Goal: Information Seeking & Learning: Learn about a topic

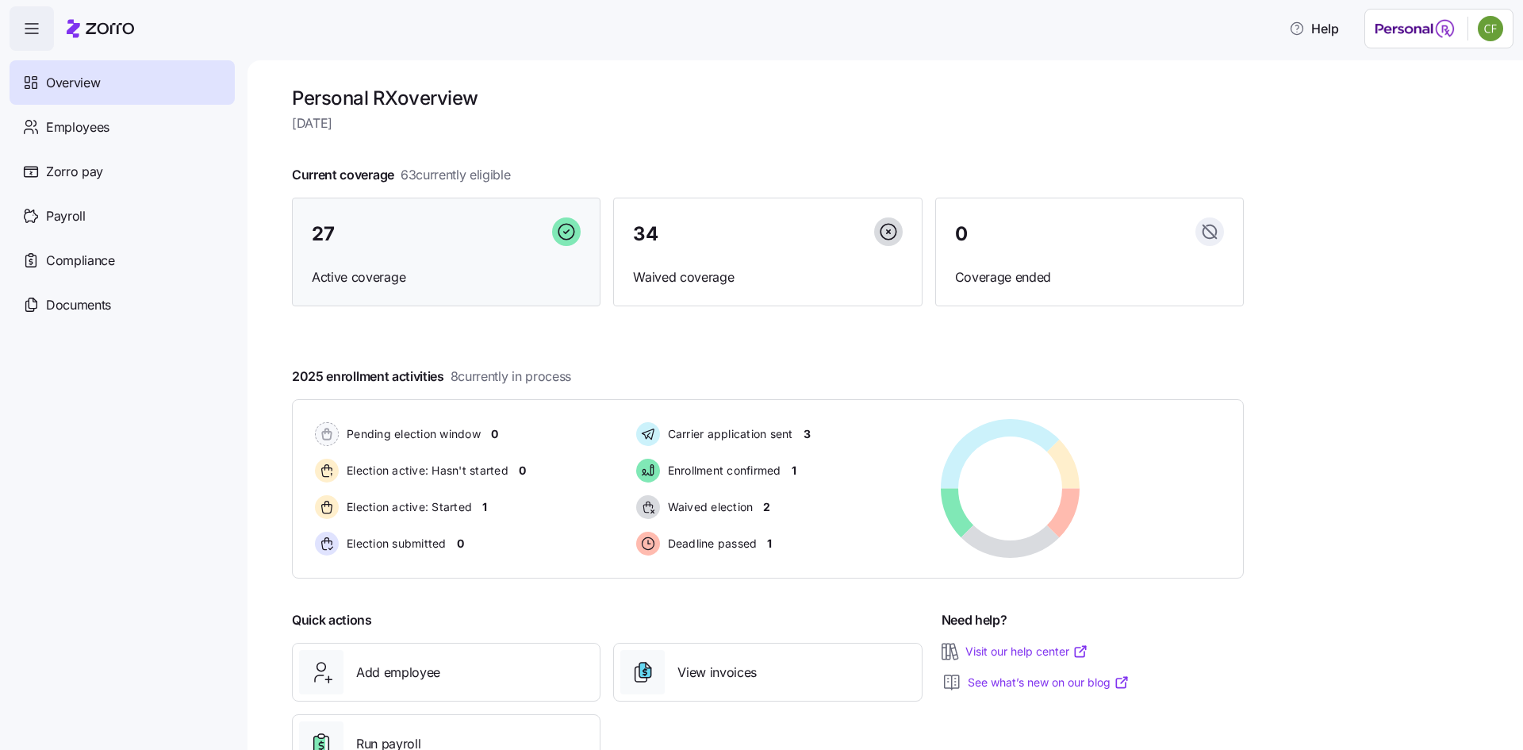
click at [397, 247] on div "27" at bounding box center [446, 234] width 269 height 34
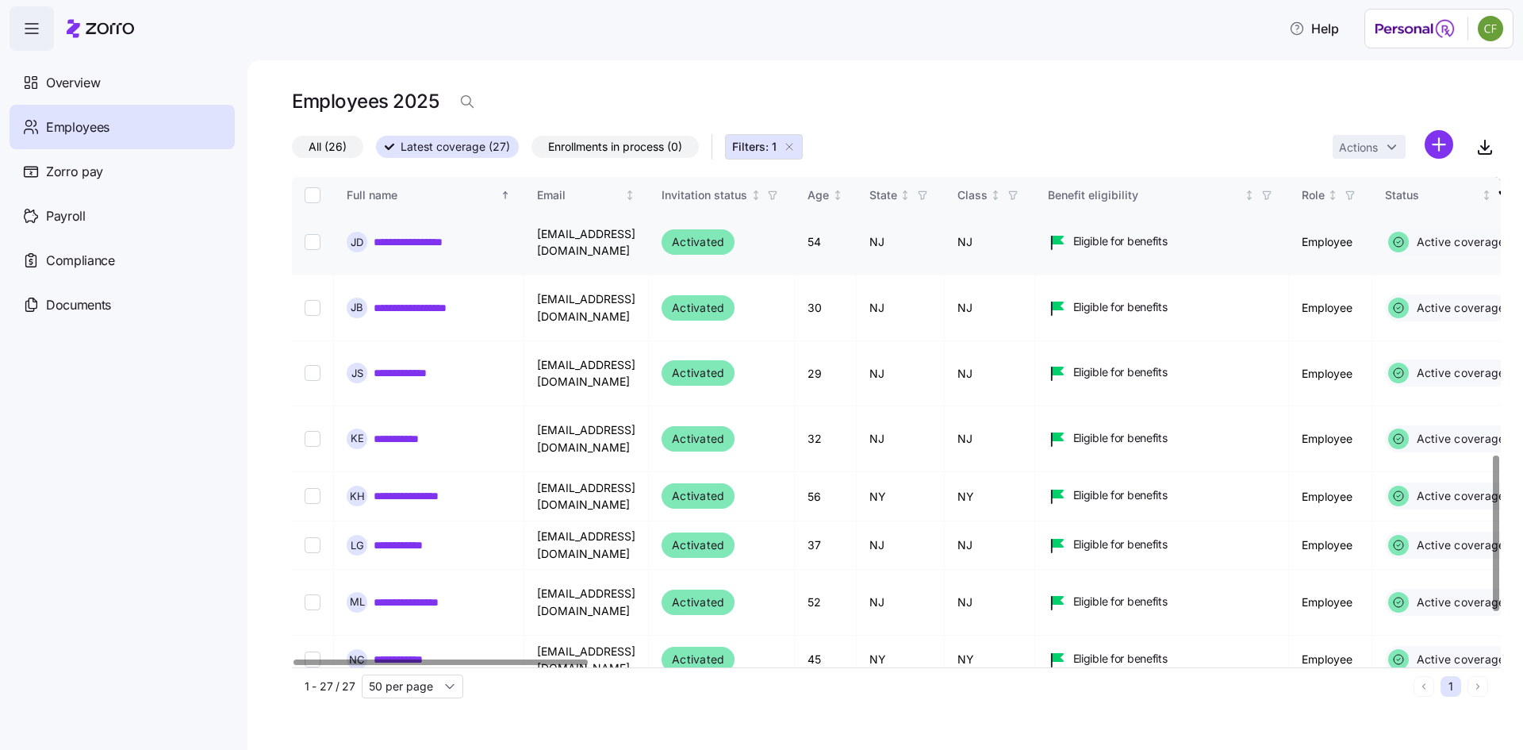
scroll to position [873, 0]
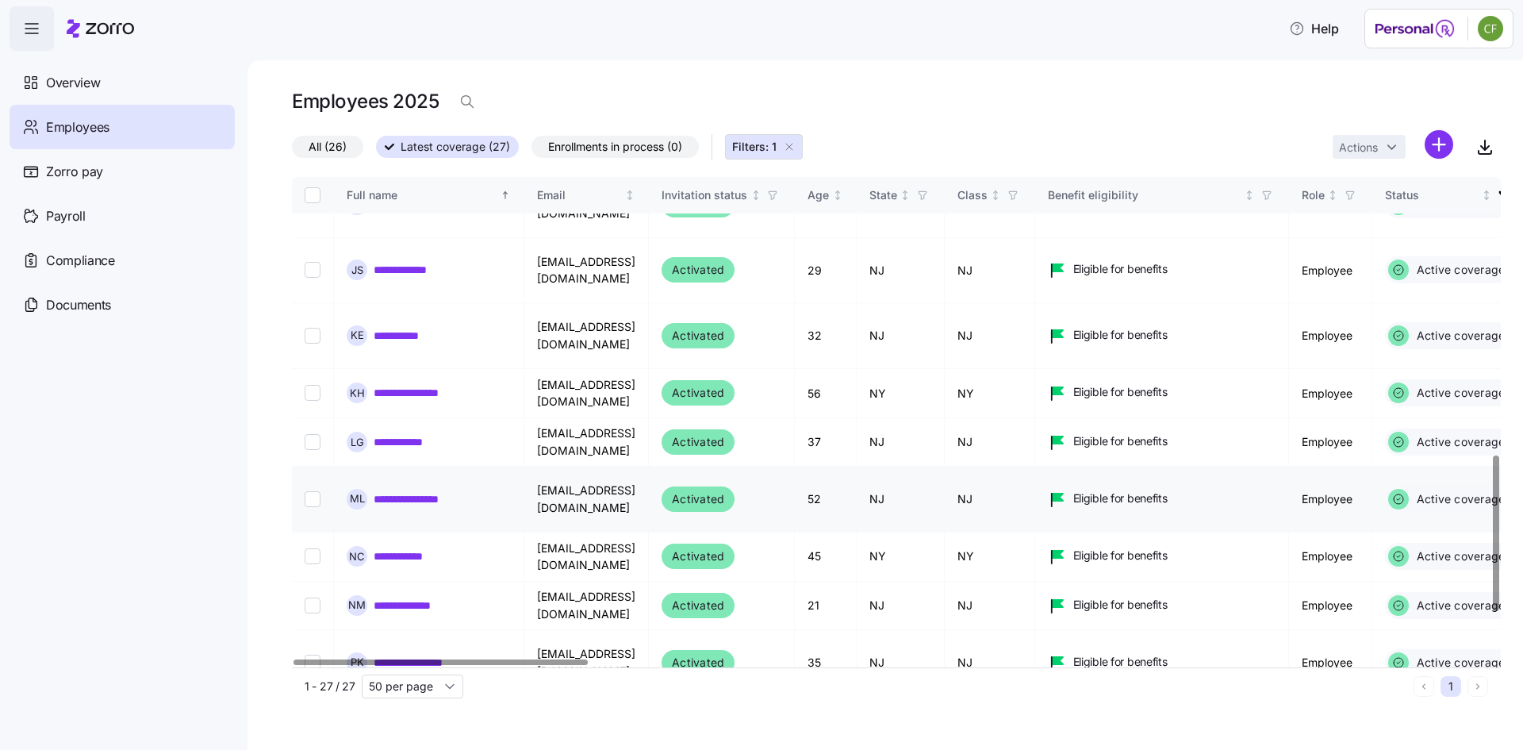
click at [451, 491] on link "**********" at bounding box center [420, 499] width 93 height 16
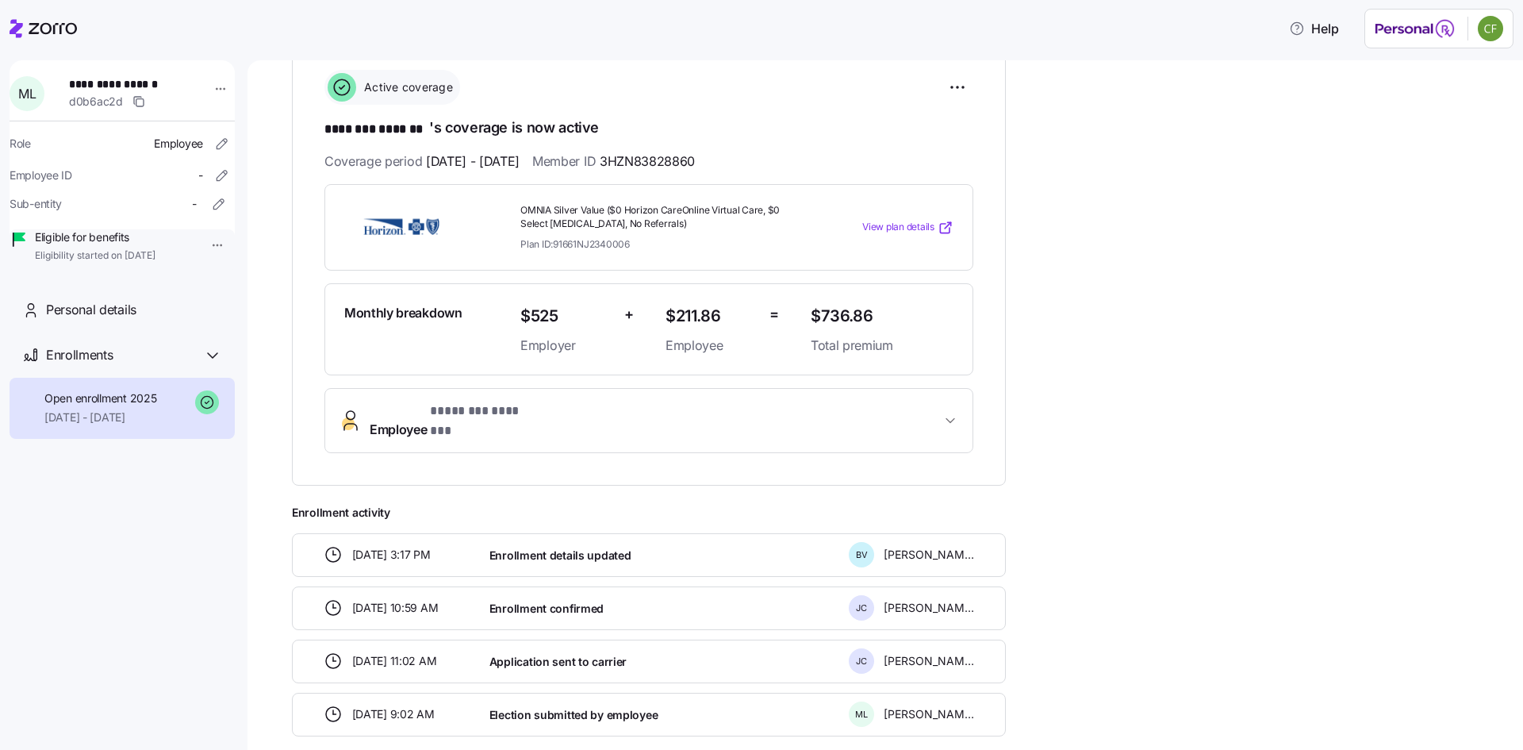
scroll to position [141, 0]
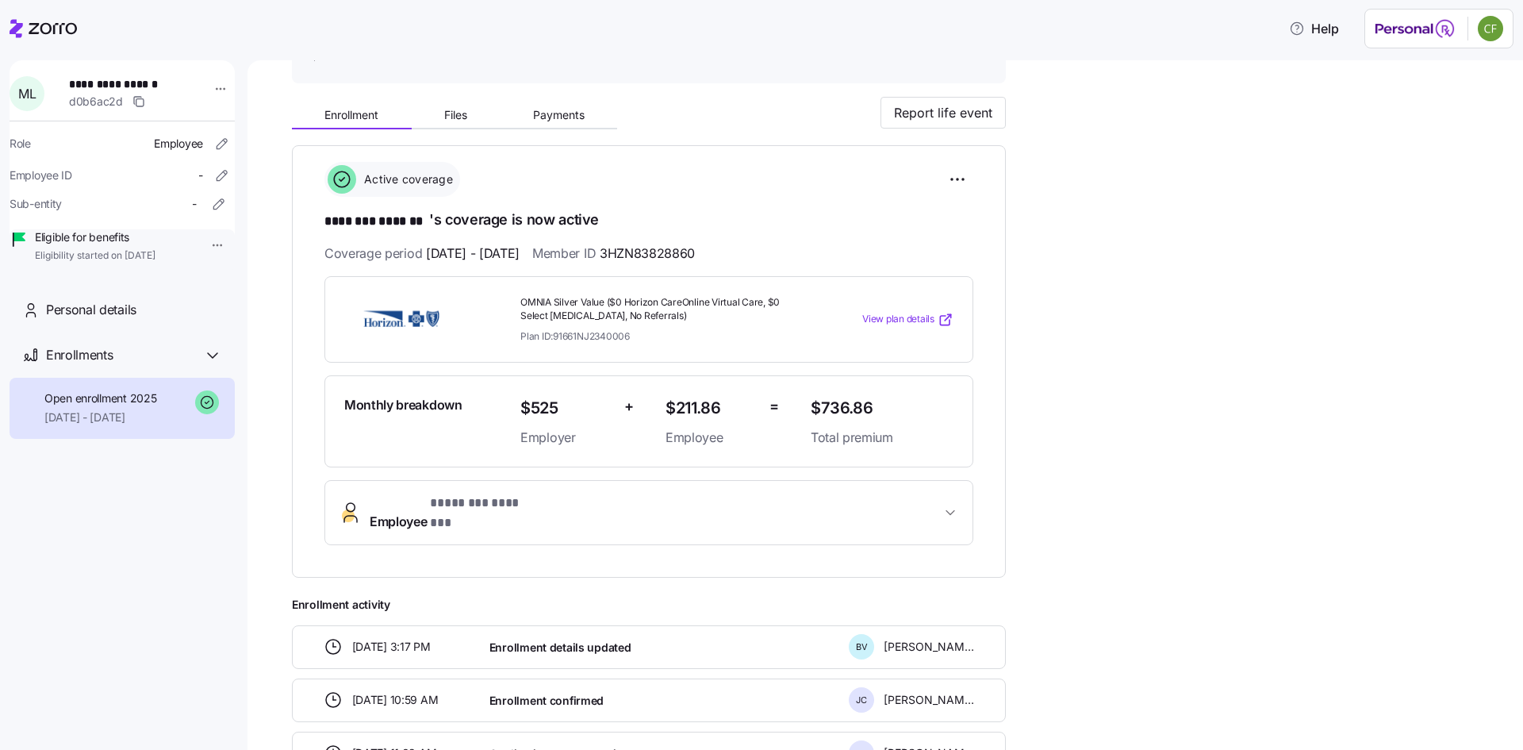
click at [885, 316] on span "View plan details" at bounding box center [898, 319] width 72 height 15
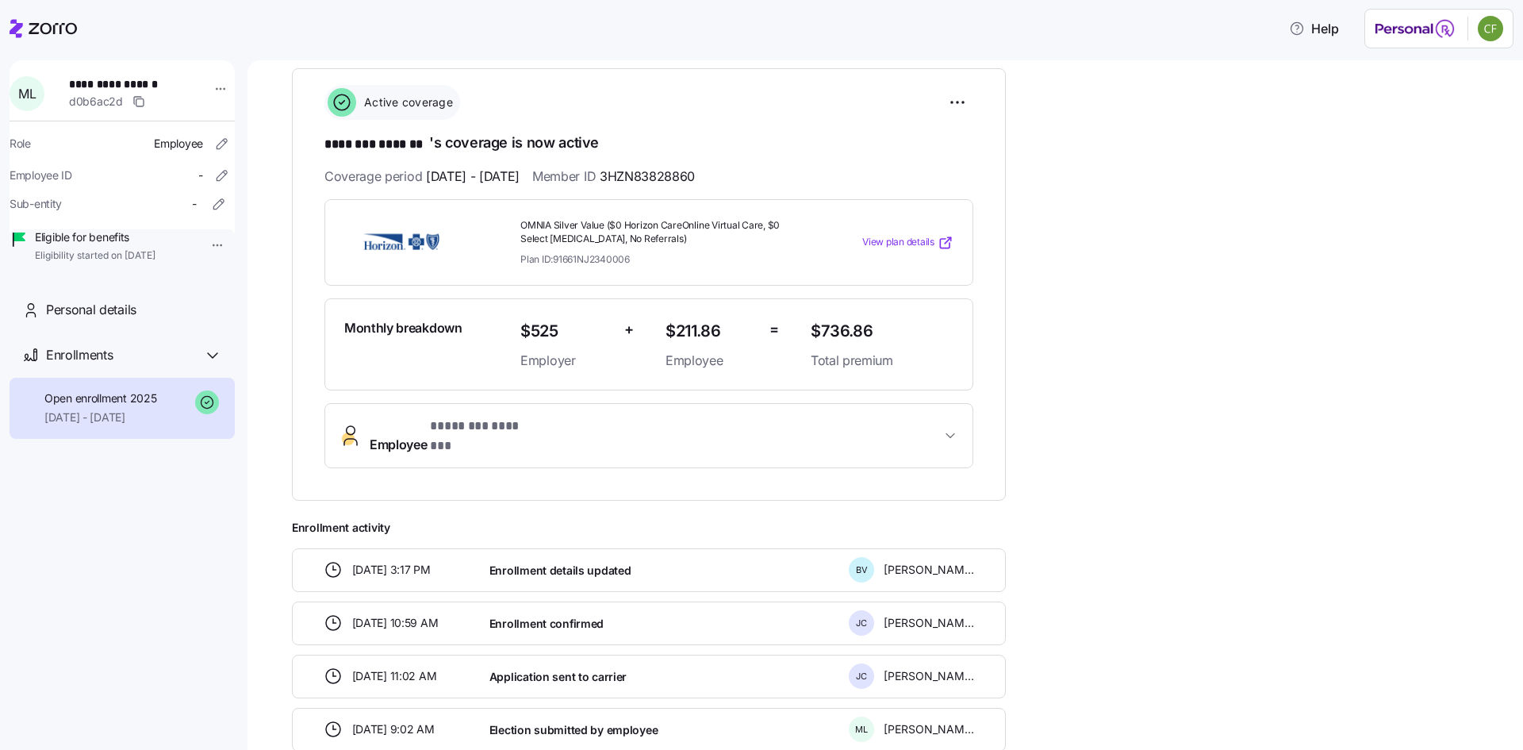
scroll to position [300, 0]
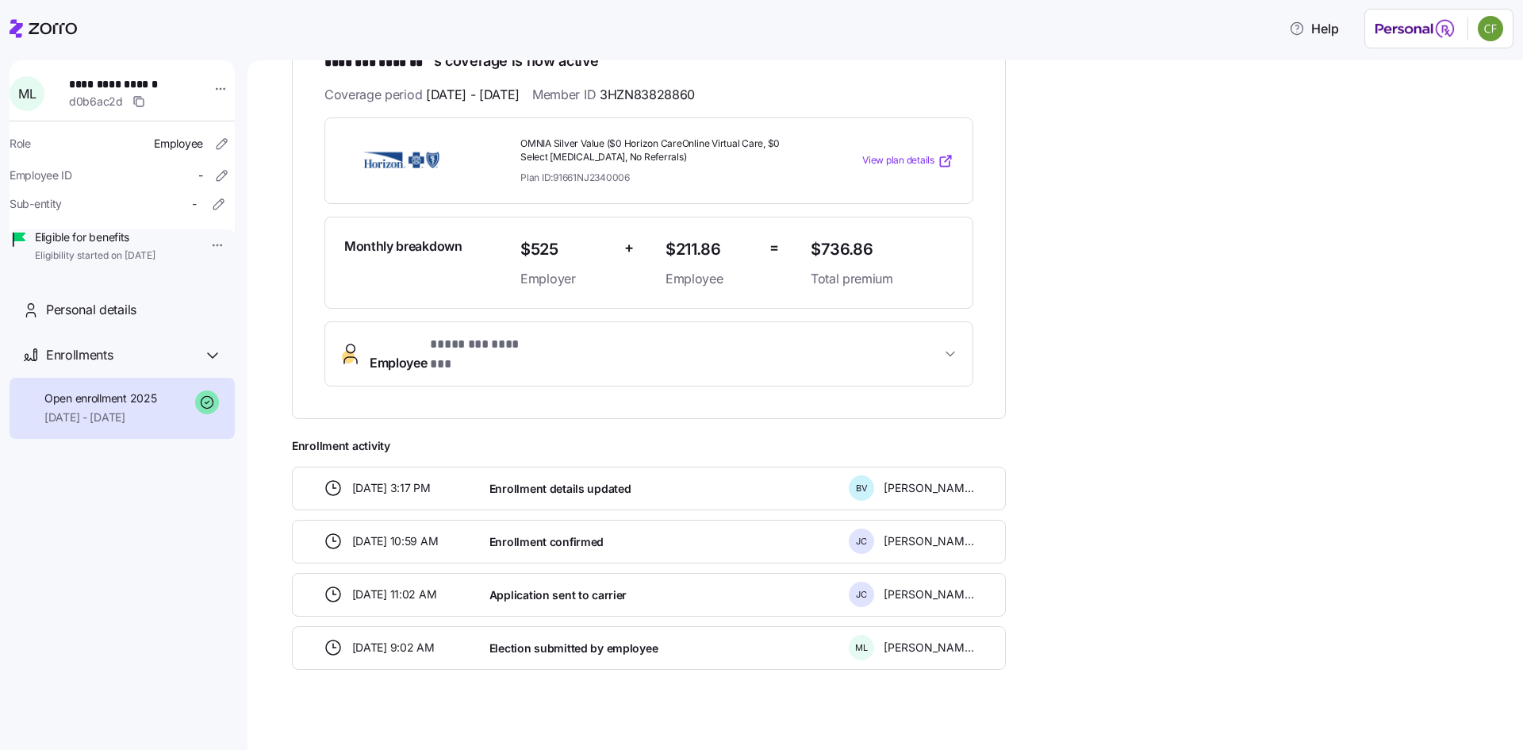
click at [912, 165] on span "View plan details" at bounding box center [898, 160] width 72 height 15
